Goal: Task Accomplishment & Management: Manage account settings

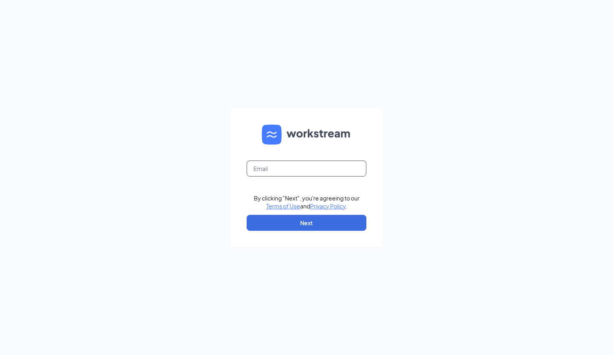
click at [279, 170] on input "text" at bounding box center [307, 168] width 120 height 16
type input "[EMAIL_ADDRESS][DOMAIN_NAME]"
click at [305, 226] on button "Next" at bounding box center [307, 223] width 120 height 16
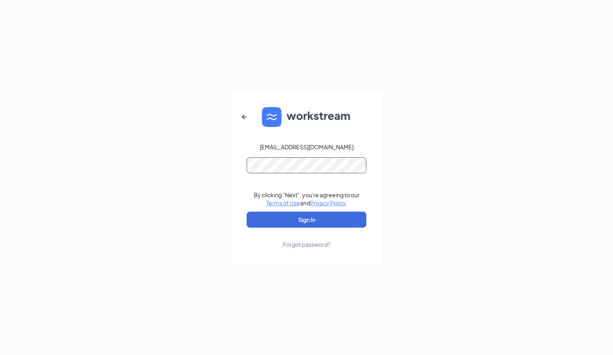
click at [247, 211] on button "Sign In" at bounding box center [307, 219] width 120 height 16
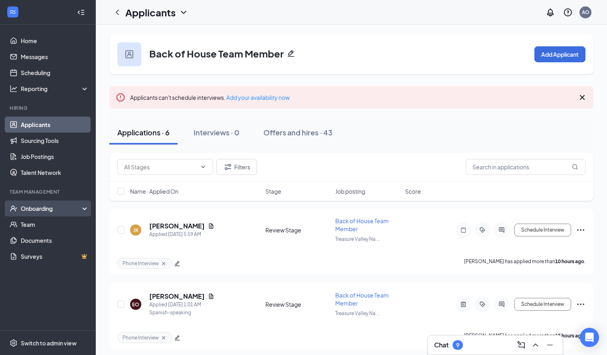
click at [83, 209] on icon at bounding box center [86, 209] width 6 height 0
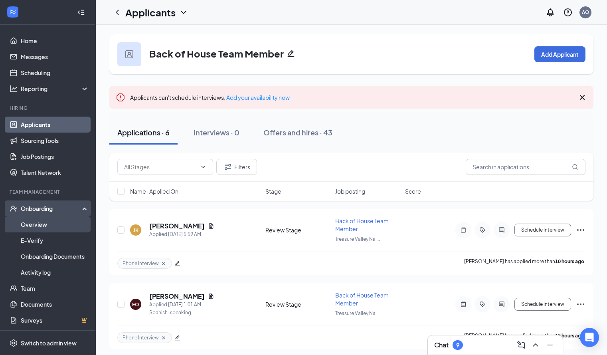
click at [79, 222] on link "Overview" at bounding box center [55, 224] width 68 height 16
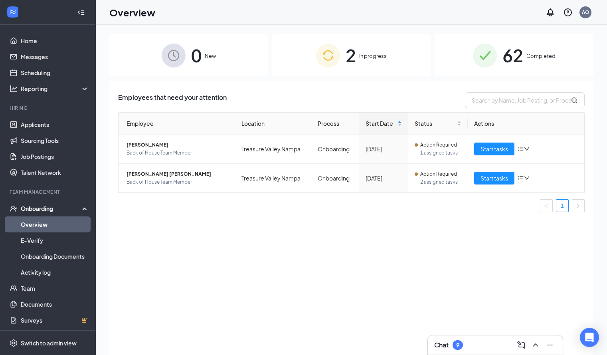
click at [359, 54] on span "In progress" at bounding box center [373, 56] width 28 height 8
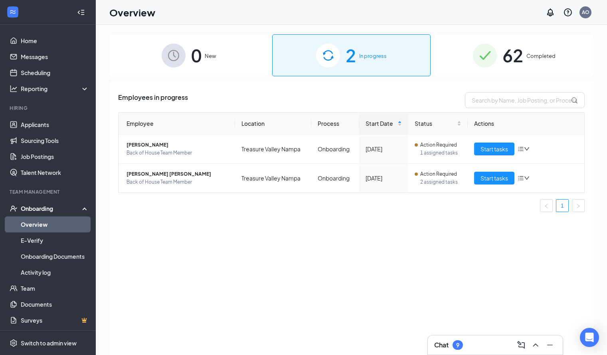
click at [531, 57] on span "Completed" at bounding box center [540, 56] width 29 height 8
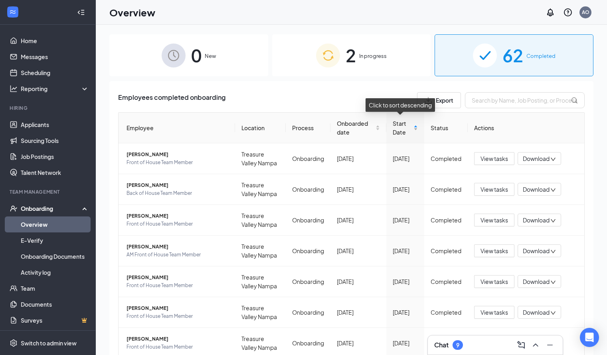
click at [399, 131] on span "Start Date" at bounding box center [403, 128] width 20 height 18
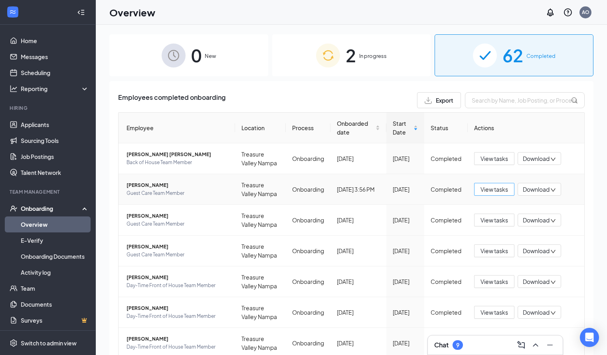
click at [491, 190] on span "View tasks" at bounding box center [494, 189] width 28 height 9
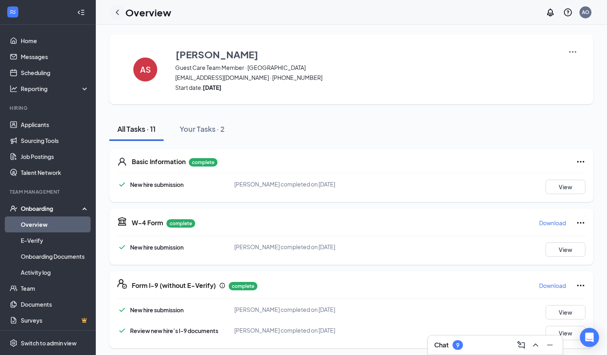
click at [116, 14] on icon "ChevronLeft" at bounding box center [117, 13] width 10 height 10
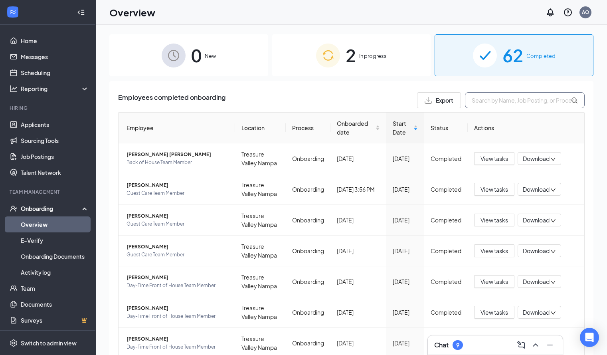
click at [493, 98] on input "text" at bounding box center [525, 100] width 120 height 16
type input "[PERSON_NAME]"
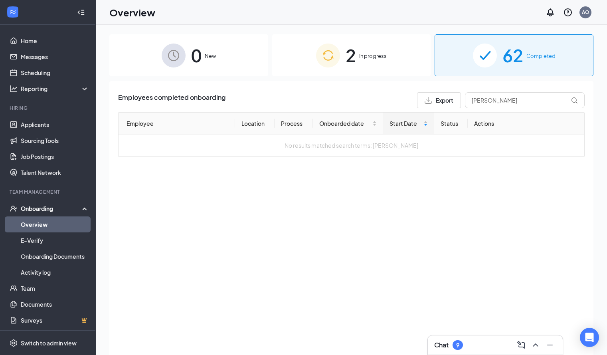
click at [373, 62] on div "2 In progress" at bounding box center [351, 55] width 159 height 42
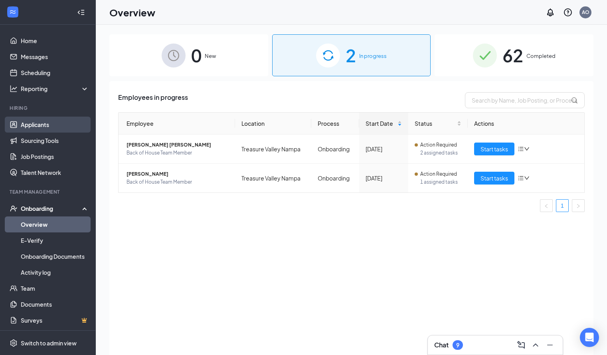
click at [35, 127] on link "Applicants" at bounding box center [55, 124] width 68 height 16
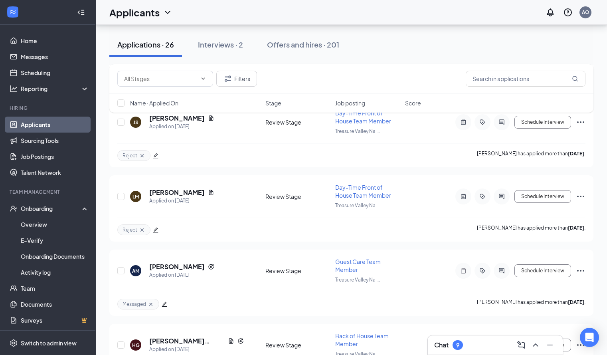
scroll to position [1717, 0]
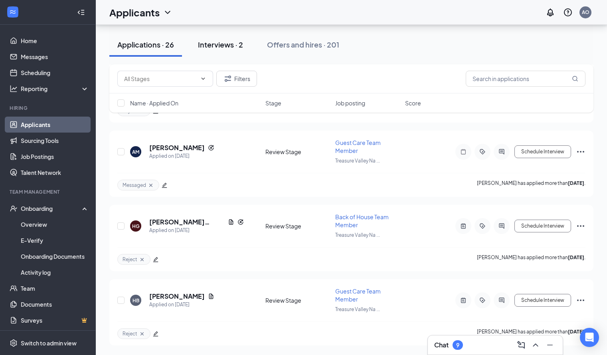
click at [232, 48] on div "Interviews · 2" at bounding box center [220, 44] width 45 height 10
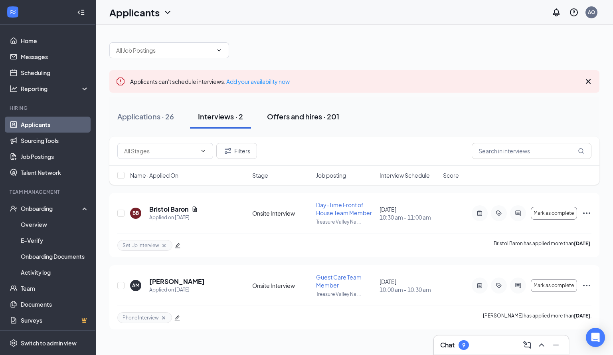
click at [316, 115] on div "Offers and hires · 201" at bounding box center [303, 116] width 72 height 10
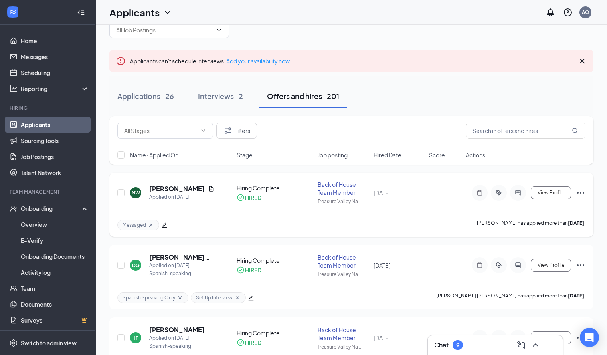
scroll to position [20, 0]
click at [166, 190] on h5 "[PERSON_NAME]" at bounding box center [176, 189] width 55 height 9
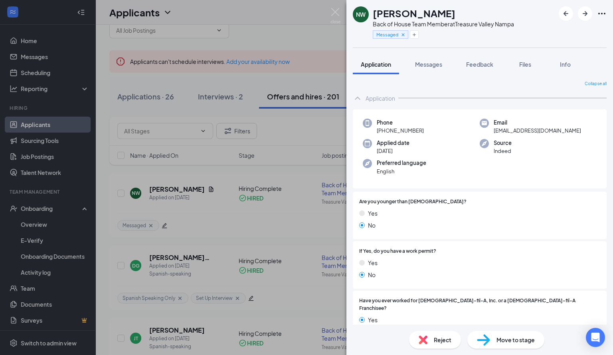
click at [495, 341] on div "Move to stage" at bounding box center [505, 340] width 77 height 18
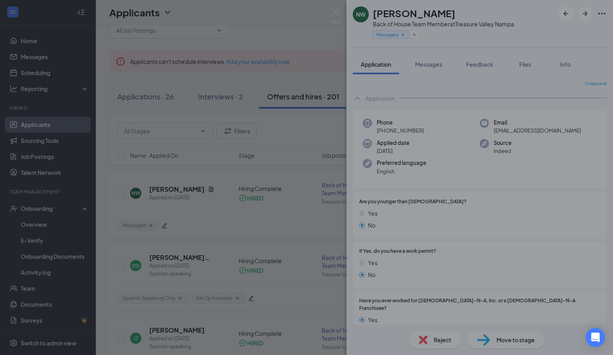
type input "Hiring Complete (current stage)"
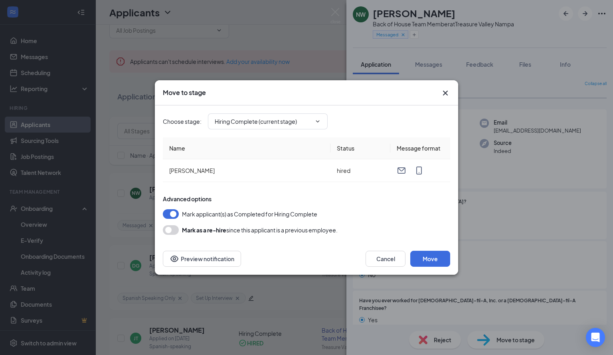
click at [445, 91] on icon "Cross" at bounding box center [445, 93] width 10 height 10
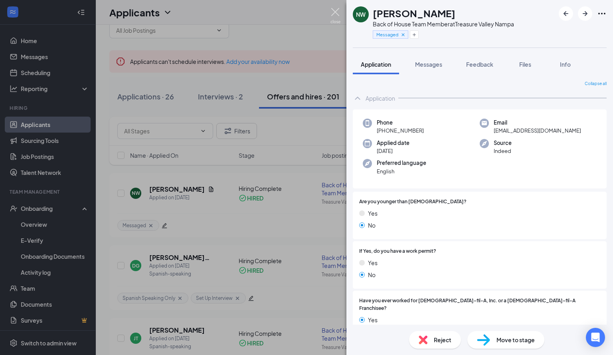
click at [334, 9] on img at bounding box center [335, 16] width 10 height 16
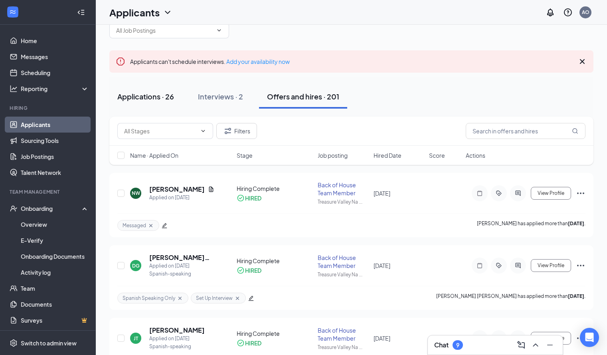
click at [154, 91] on button "Applications · 26" at bounding box center [145, 97] width 73 height 24
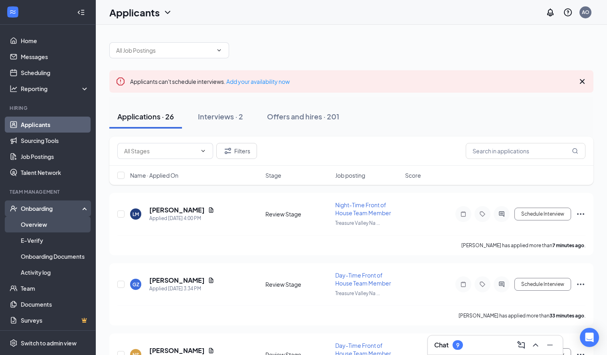
click at [62, 221] on link "Overview" at bounding box center [55, 224] width 68 height 16
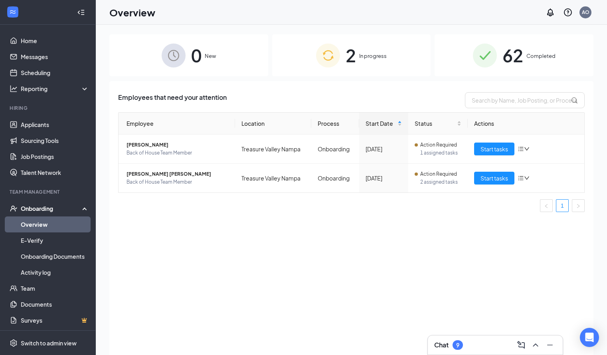
click at [49, 208] on div "Onboarding" at bounding box center [51, 208] width 61 height 8
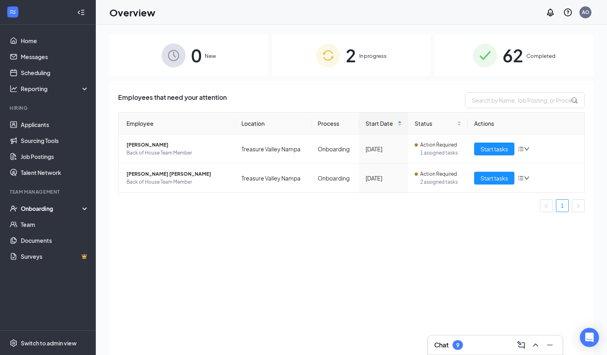
click at [49, 208] on div "Onboarding" at bounding box center [51, 208] width 61 height 8
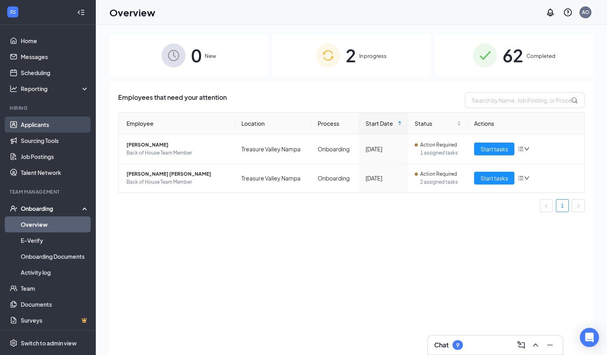
click at [67, 128] on link "Applicants" at bounding box center [55, 124] width 68 height 16
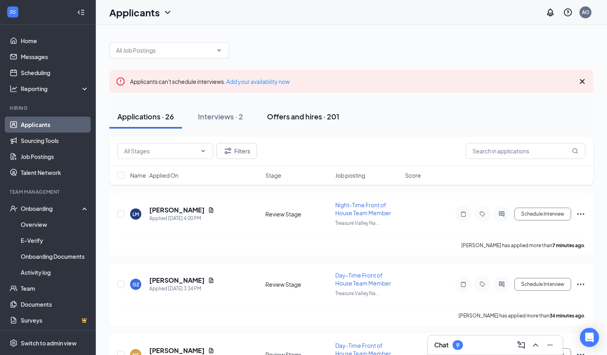
click at [310, 121] on div "Offers and hires · 201" at bounding box center [303, 116] width 72 height 10
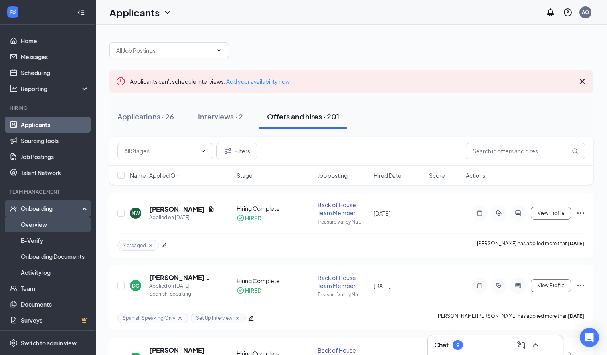
click at [58, 221] on link "Overview" at bounding box center [55, 224] width 68 height 16
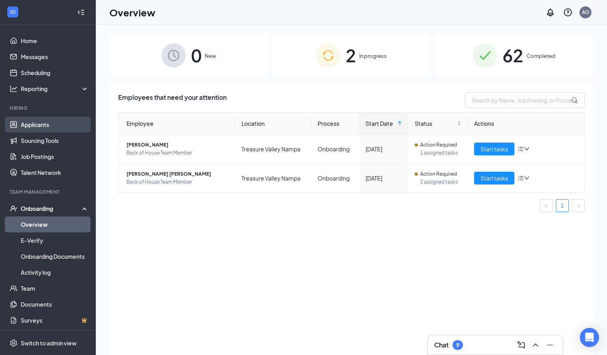
click at [60, 128] on link "Applicants" at bounding box center [55, 124] width 68 height 16
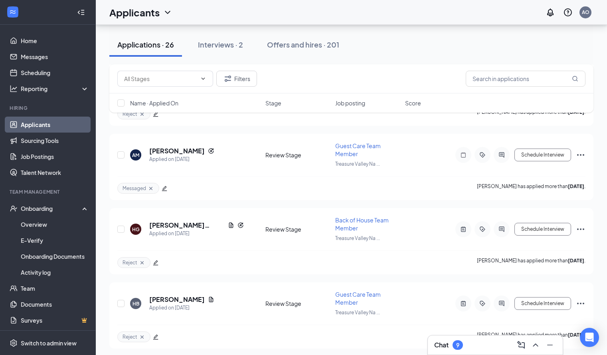
scroll to position [1717, 0]
